Goal: Navigation & Orientation: Find specific page/section

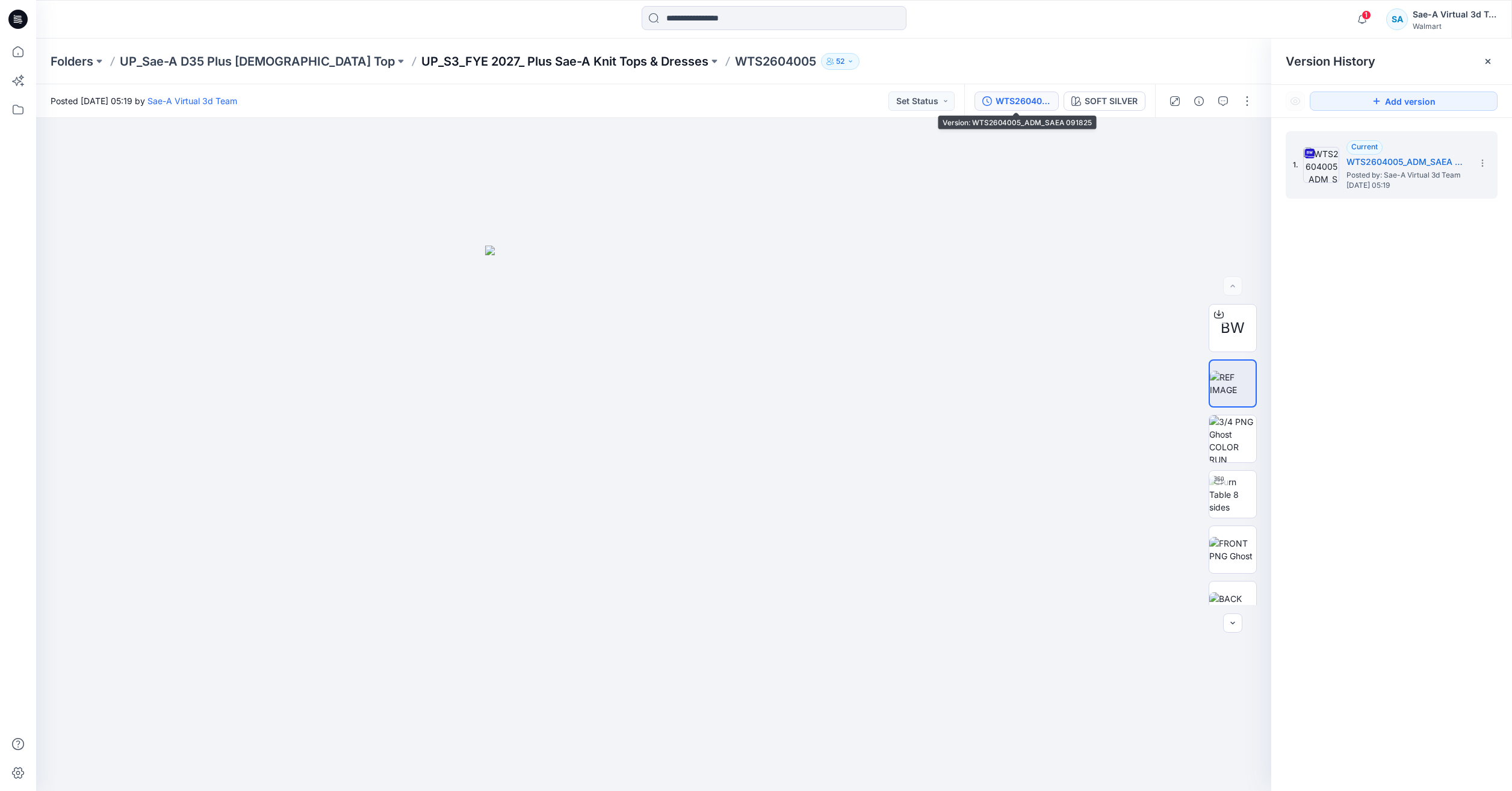
click at [547, 64] on p "UP_S3_FYE 2027_ Plus Sae-A Knit Tops & Dresses" at bounding box center [564, 61] width 287 height 17
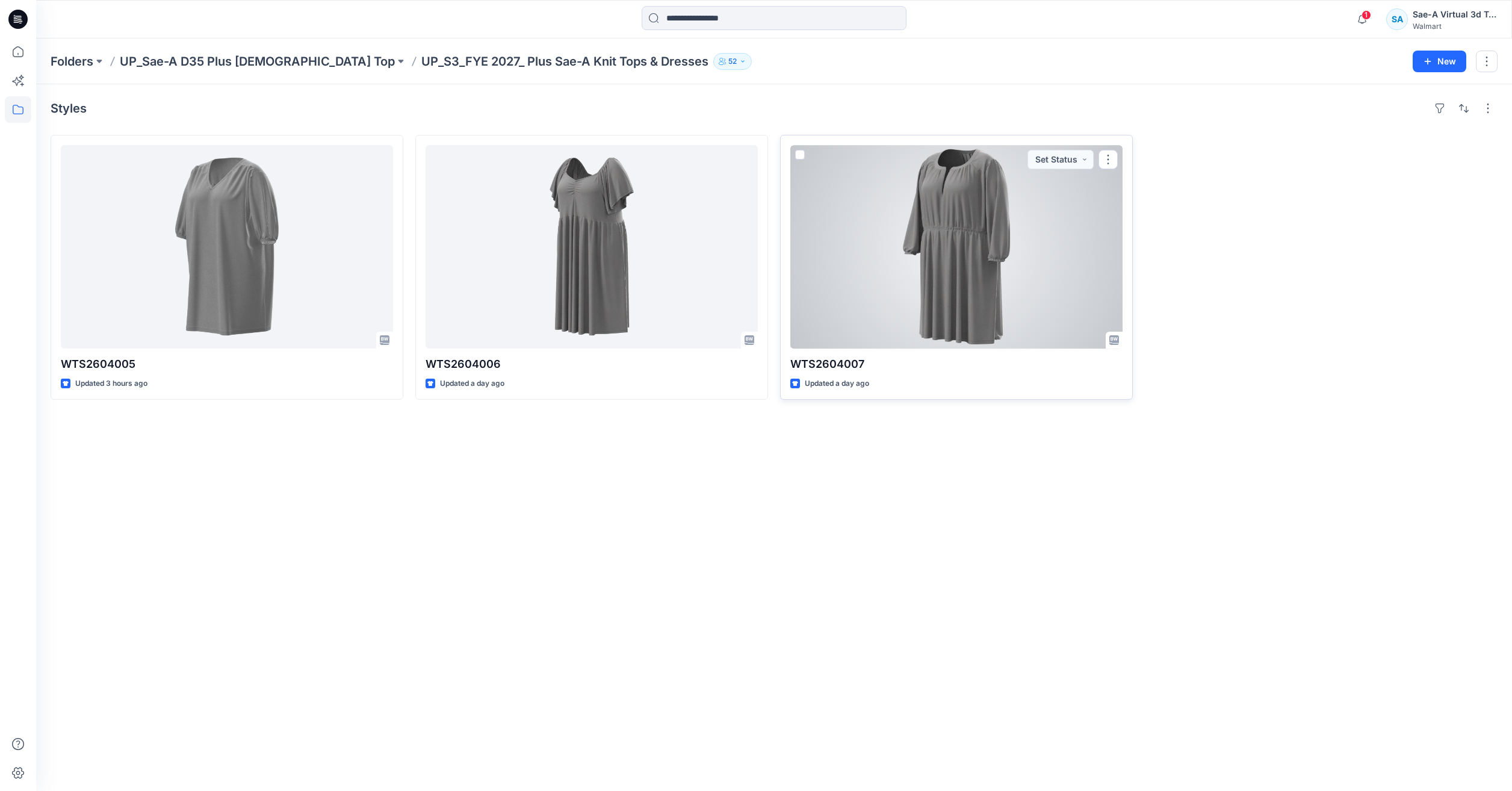
click at [924, 256] on div at bounding box center [956, 247] width 332 height 203
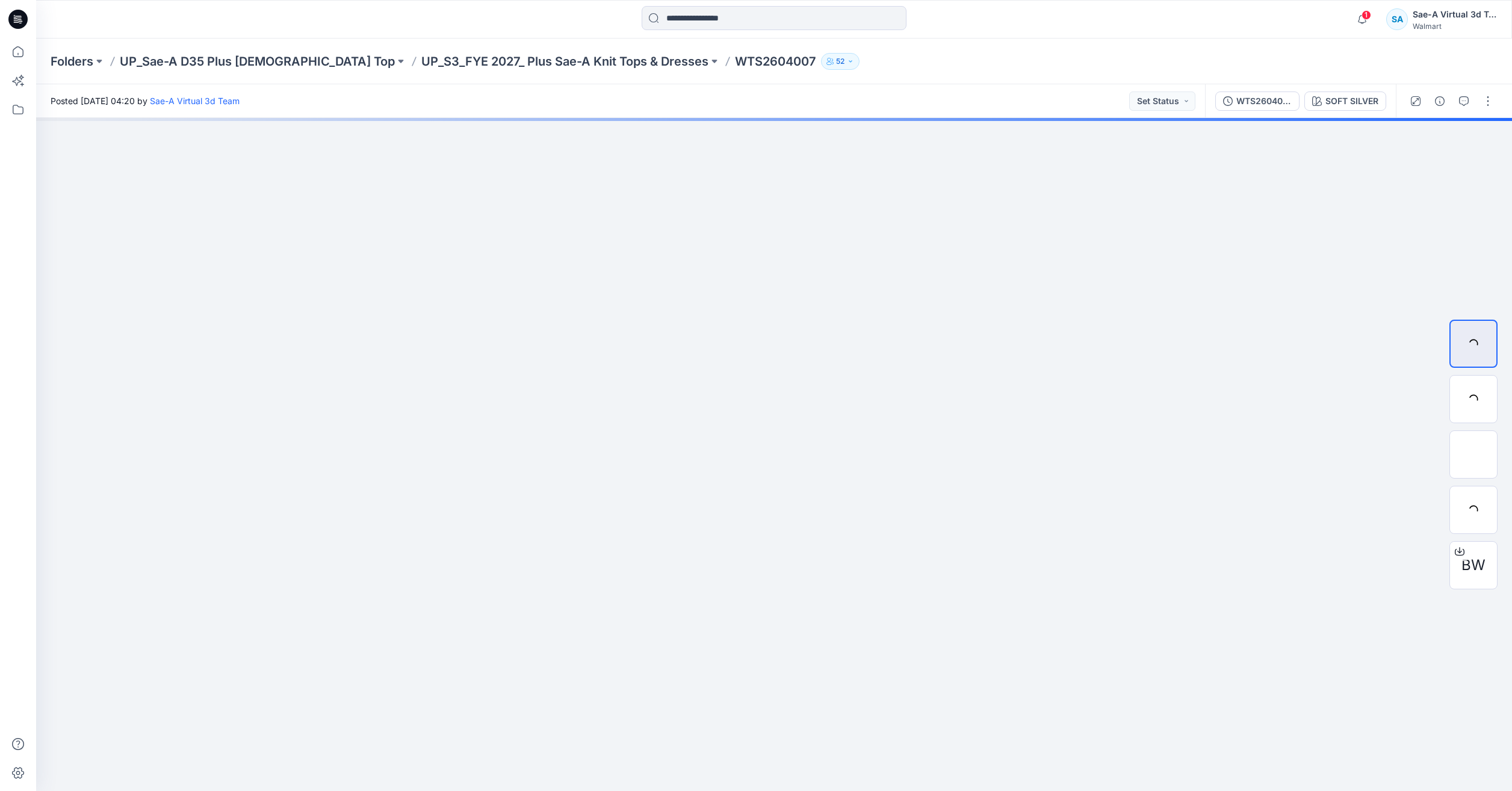
click at [735, 55] on p "WTS2604007" at bounding box center [775, 61] width 81 height 17
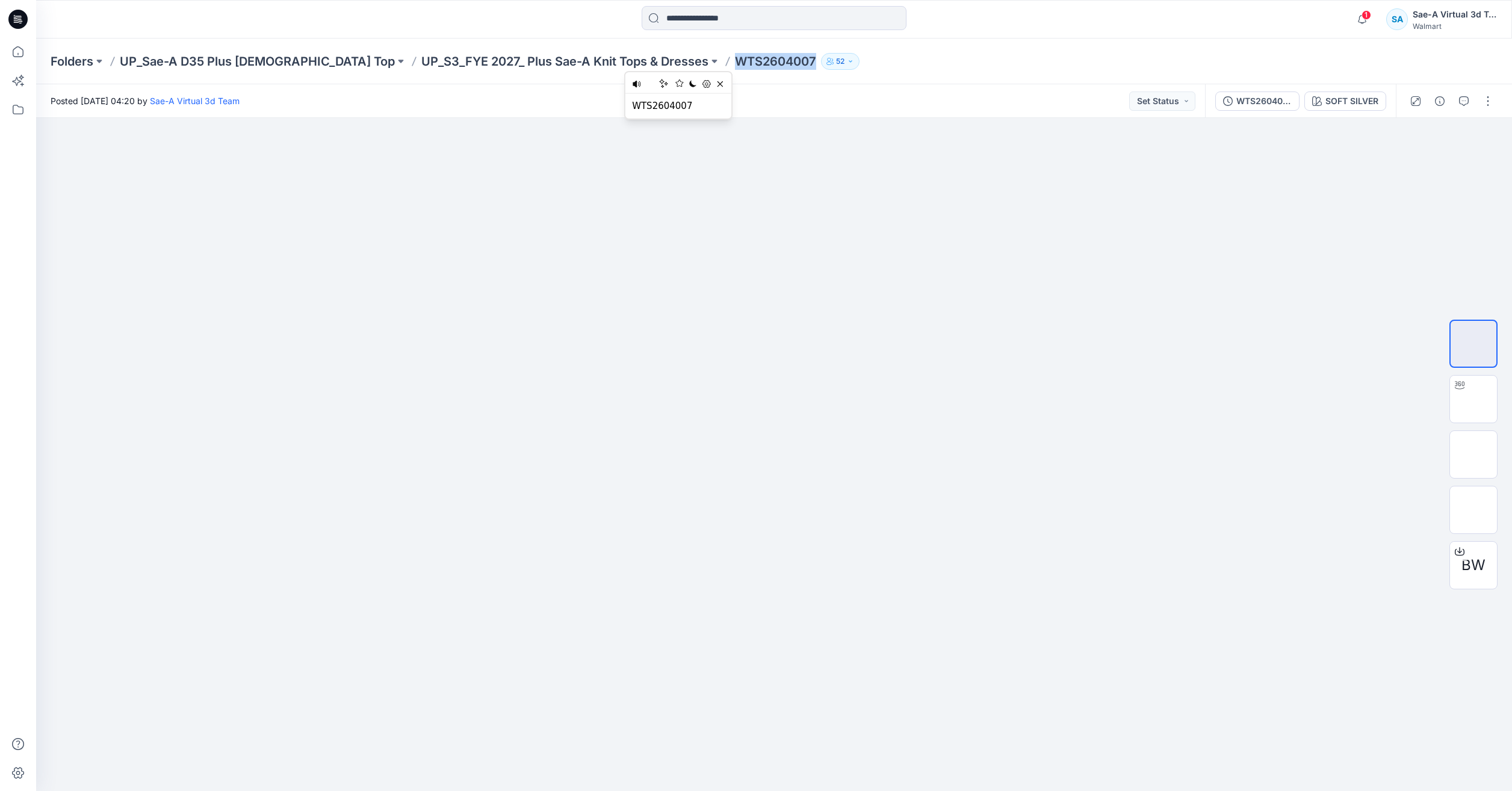
copy p "WTS2604007"
click at [712, 20] on input at bounding box center [774, 18] width 265 height 24
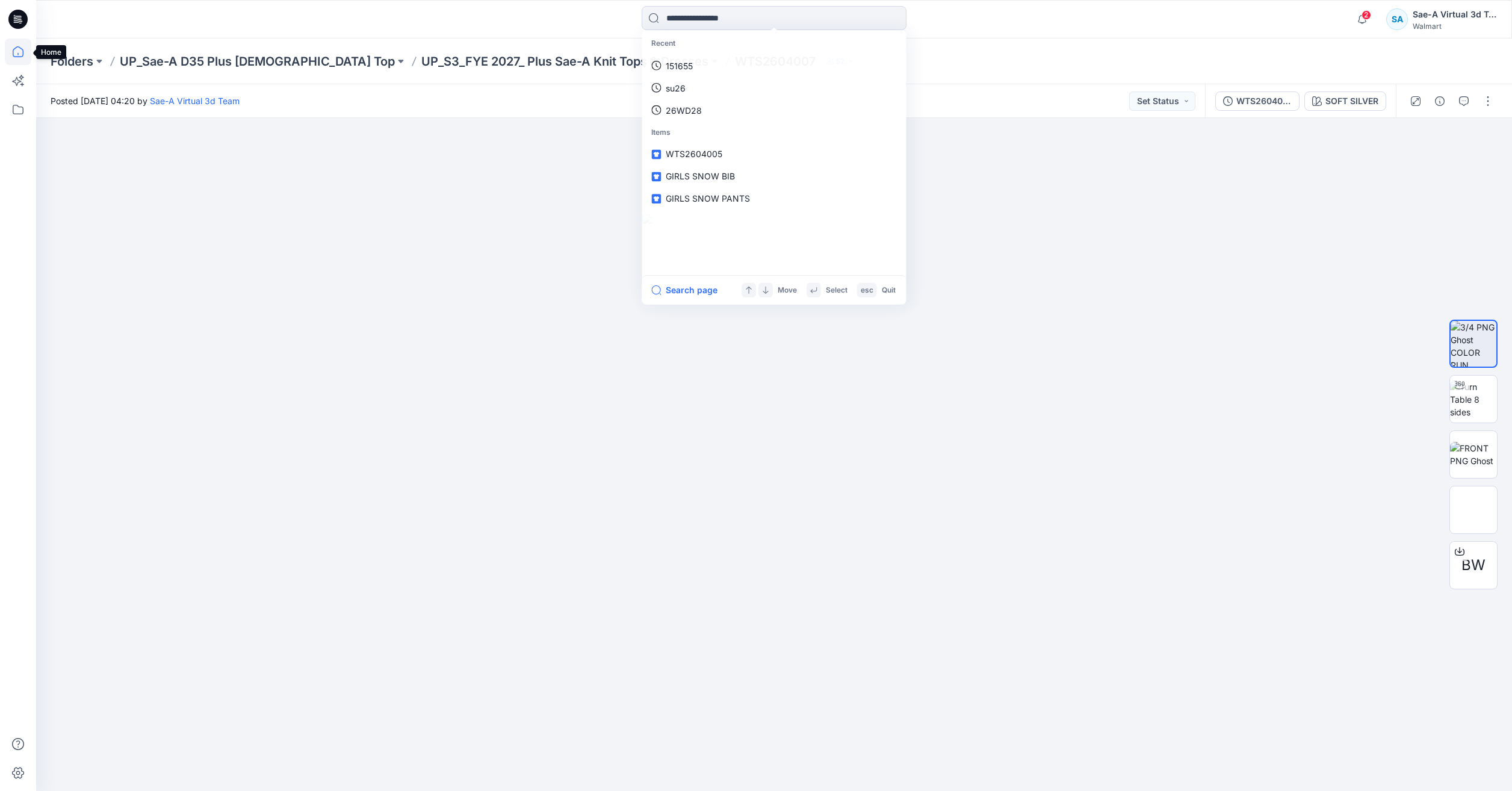
click at [14, 53] on icon at bounding box center [18, 52] width 27 height 27
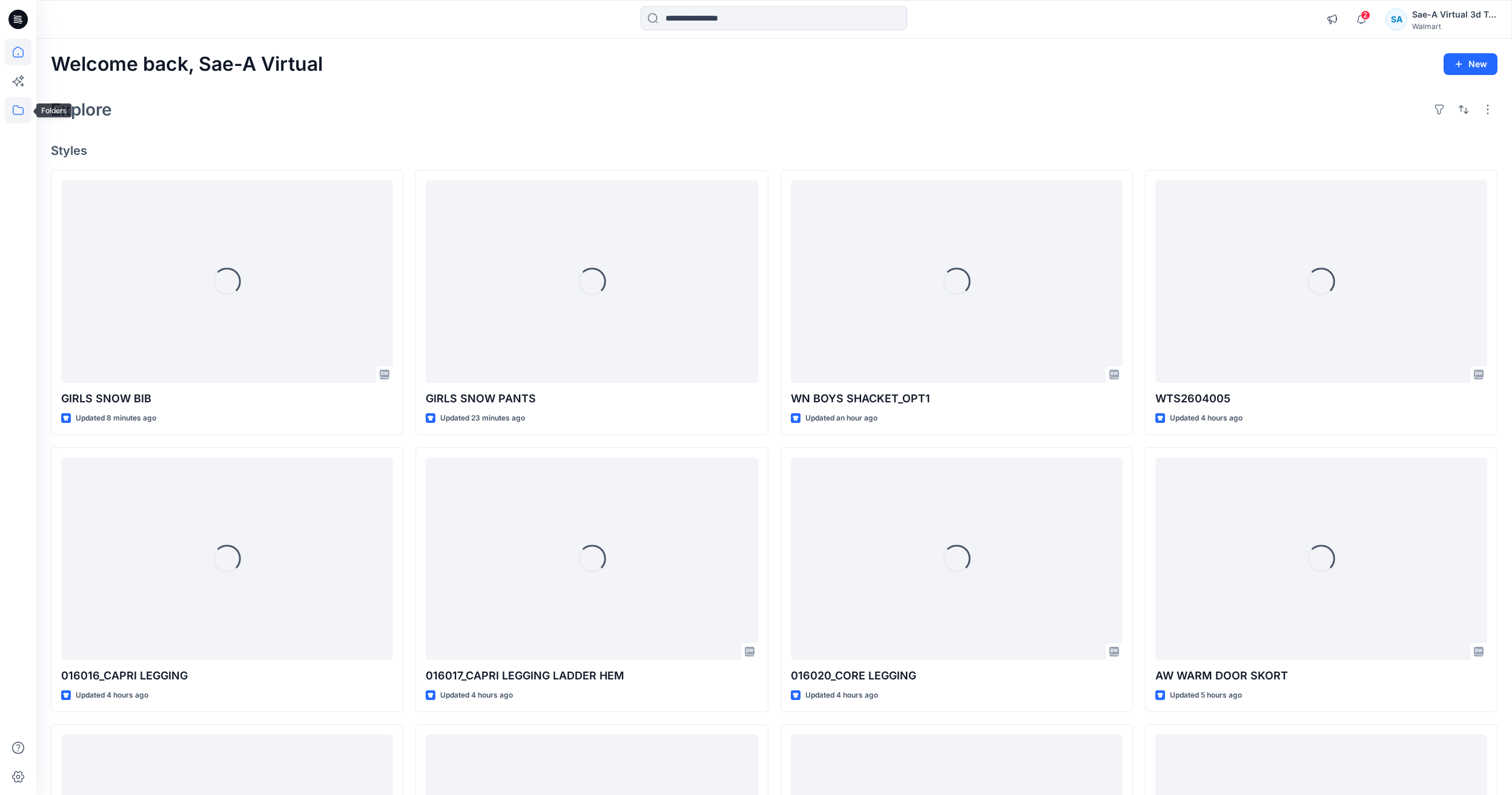
drag, startPoint x: 19, startPoint y: 105, endPoint x: 23, endPoint y: 117, distance: 12.6
click at [19, 105] on icon at bounding box center [18, 110] width 27 height 27
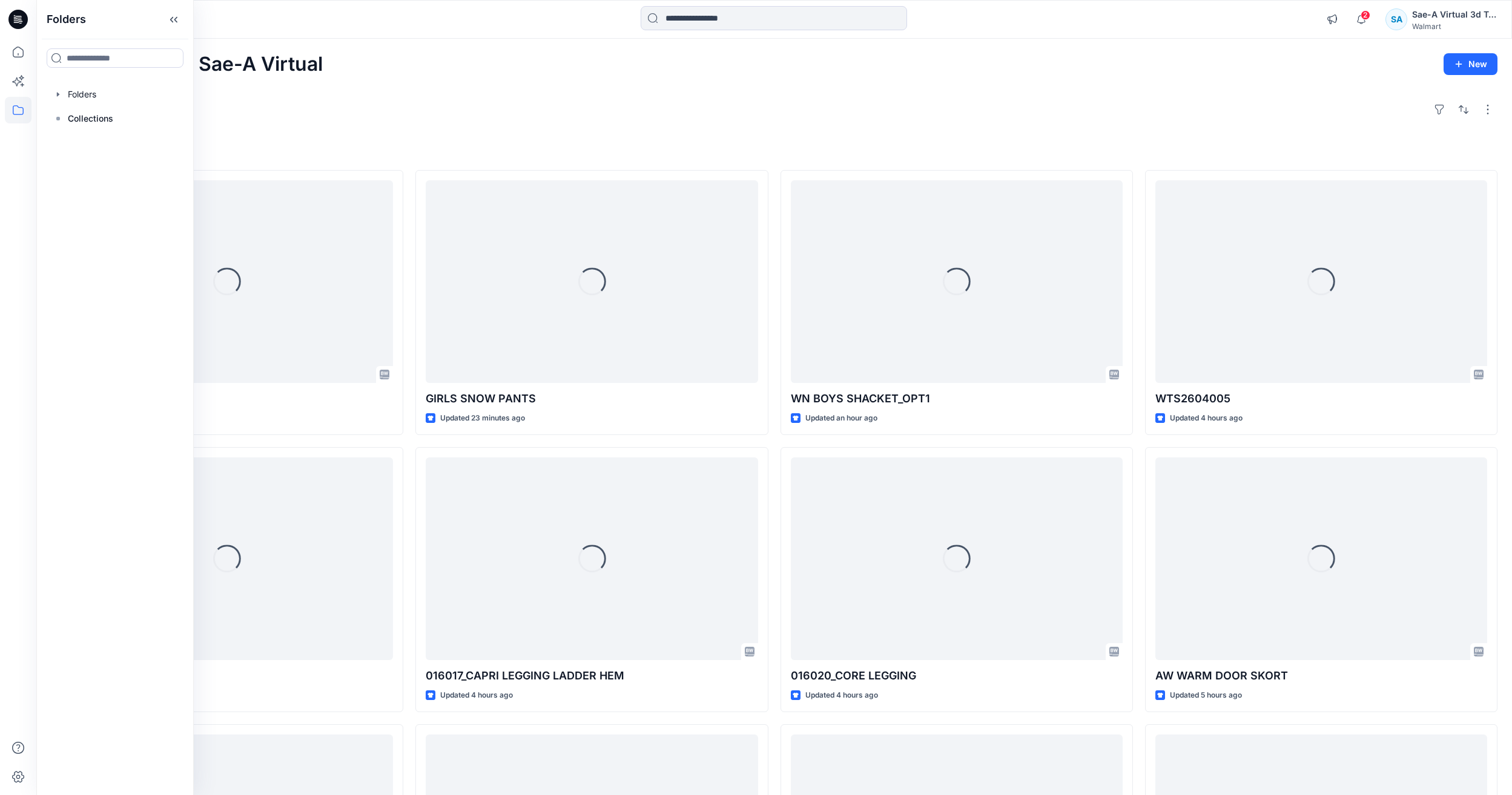
click at [81, 96] on div at bounding box center [115, 94] width 138 height 24
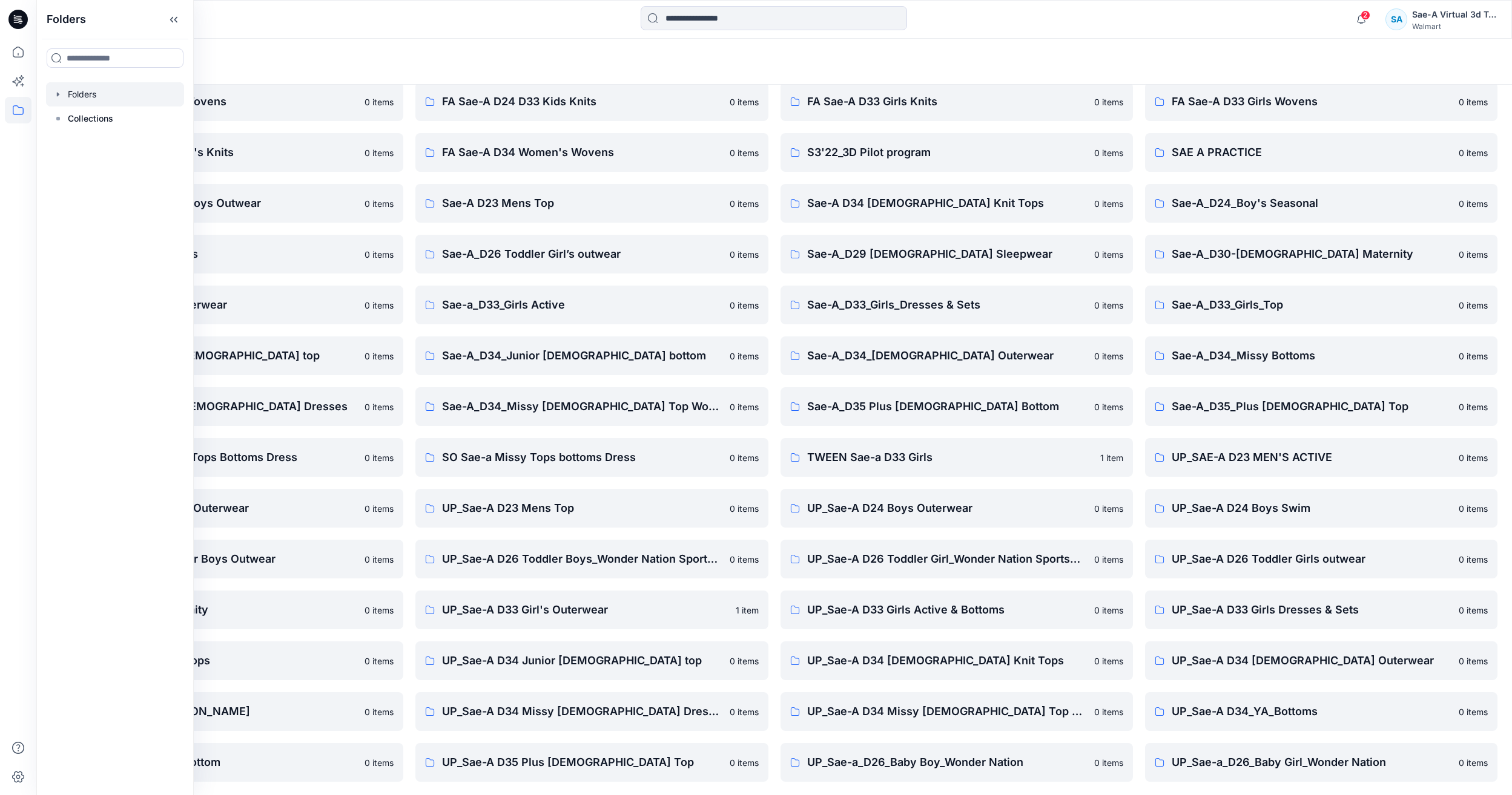
scroll to position [103, 0]
click at [772, 735] on div "__chat-59a04e34d3c9788a960db54d-5de4d2cbf4a15c049b303e7a 0 items FA Sae-A D24 B…" at bounding box center [774, 405] width 1447 height 750
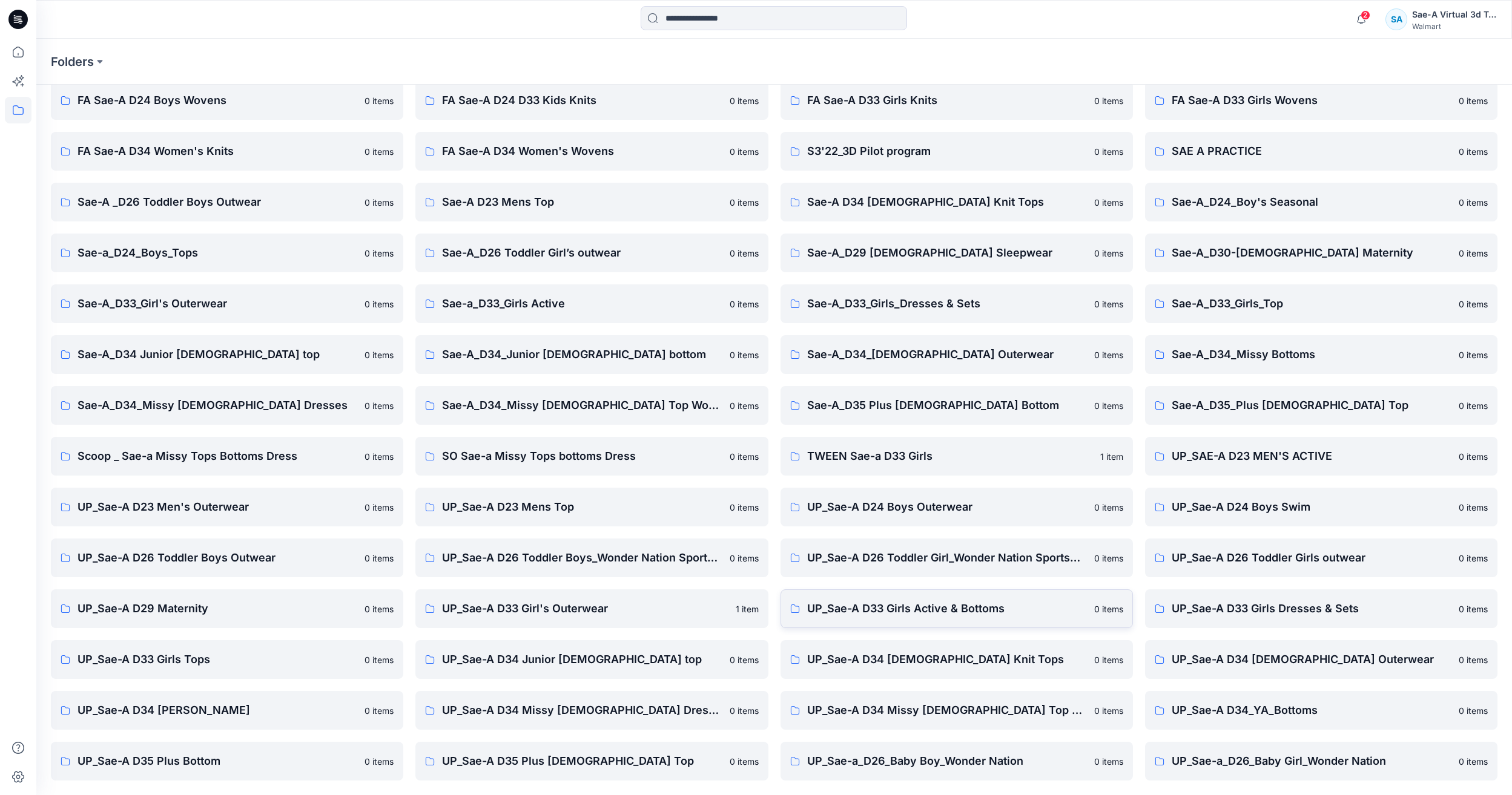
click at [990, 616] on p "UP_Sae-A D33 Girls Active & Bottoms" at bounding box center [947, 609] width 280 height 17
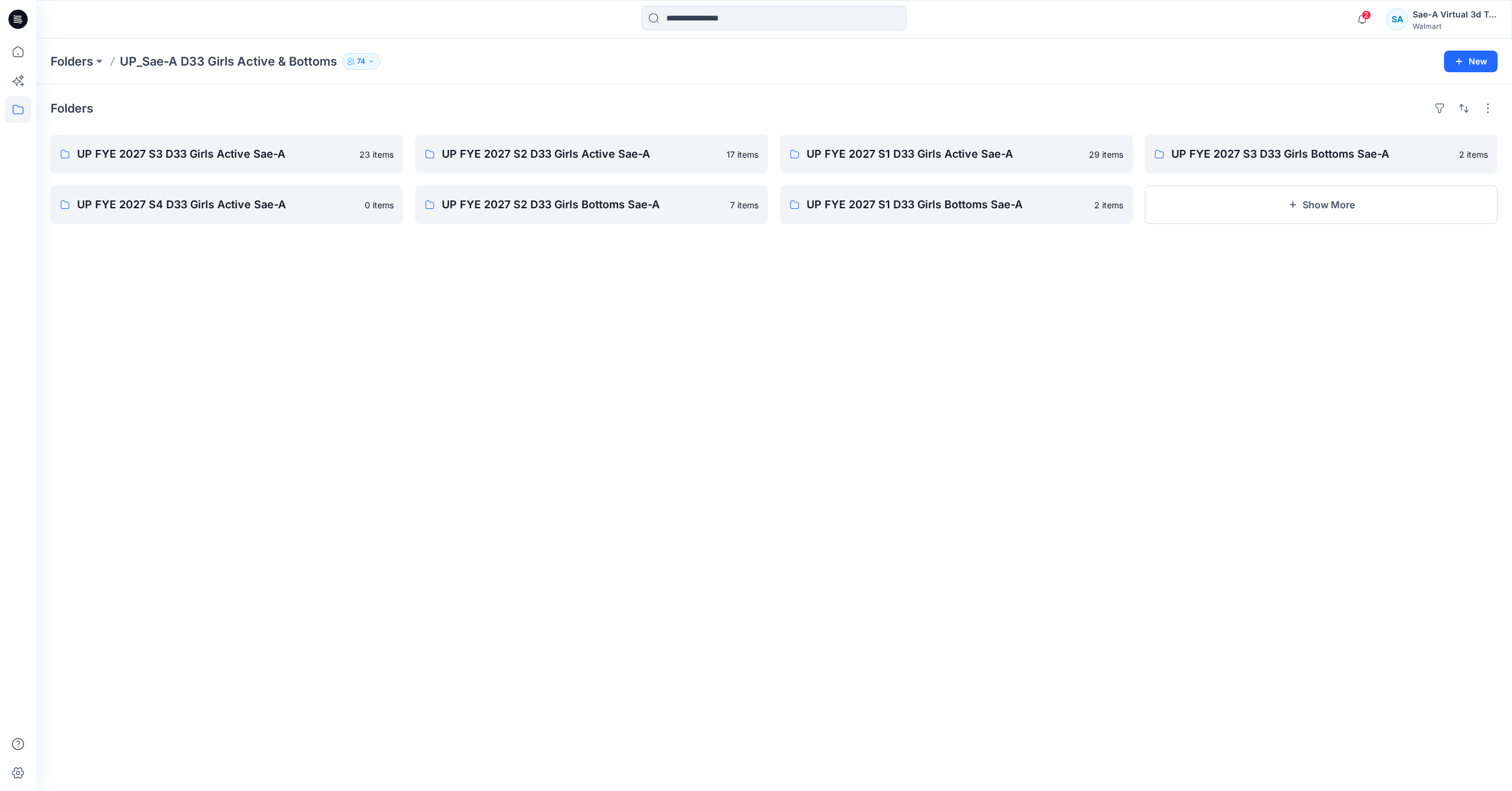
click at [265, 60] on p "UP_Sae-A D33 Girls Active & Bottoms" at bounding box center [228, 61] width 217 height 17
click at [59, 57] on p "Folders" at bounding box center [72, 61] width 43 height 17
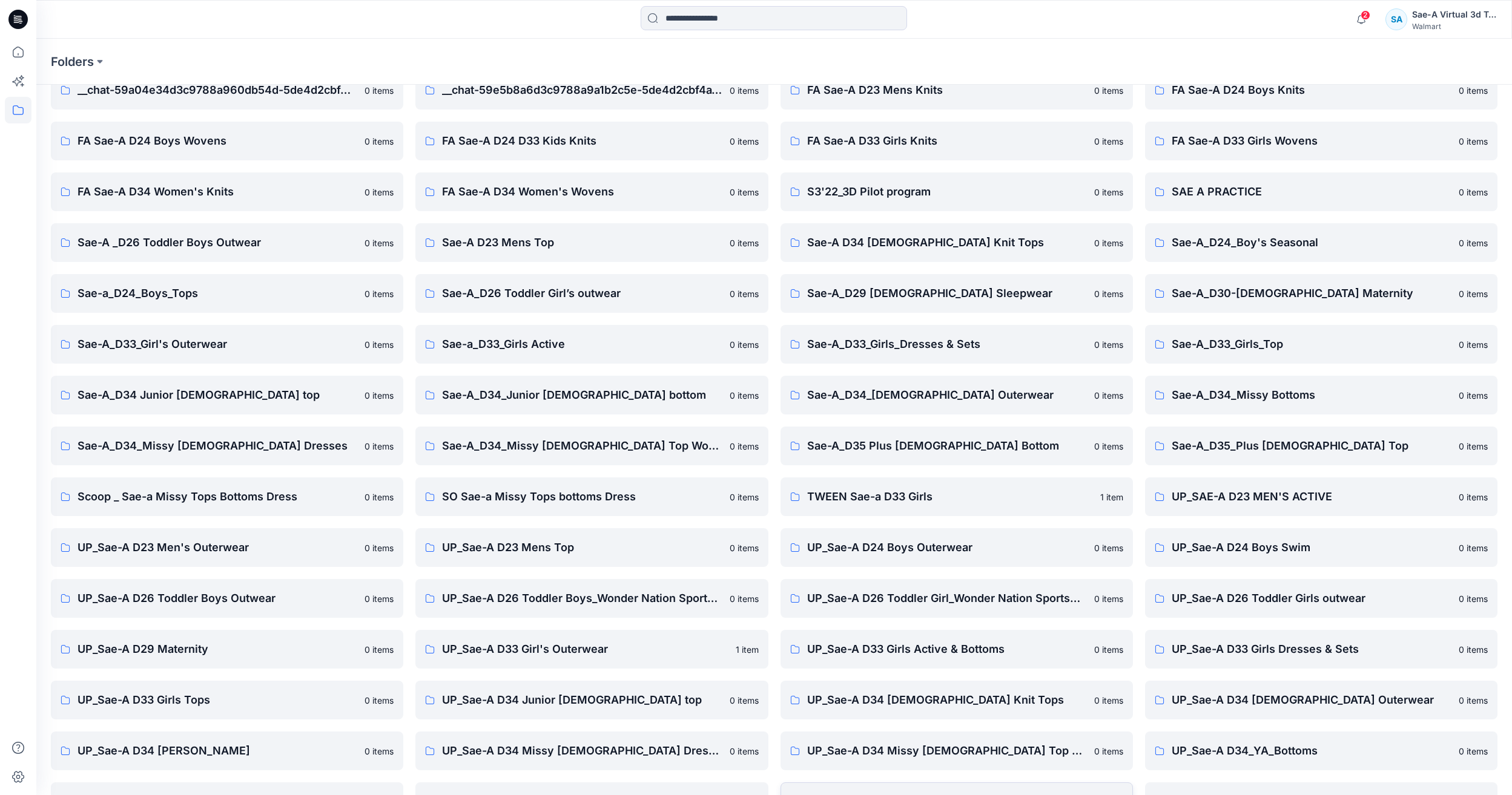
scroll to position [103, 0]
